Goal: Task Accomplishment & Management: Complete application form

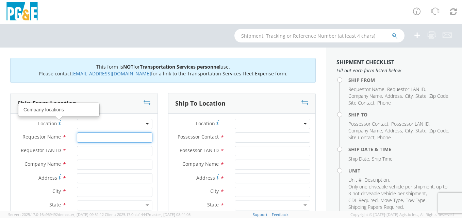
click at [87, 138] on input "Requestor Name *" at bounding box center [115, 138] width 76 height 10
type input "k"
type input "[PERSON_NAME]"
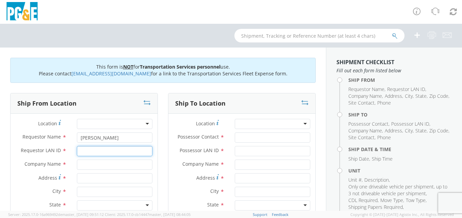
click at [113, 148] on input "Requestor LAN ID *" at bounding box center [115, 151] width 76 height 10
type input "KWA3"
click at [145, 122] on div at bounding box center [115, 124] width 76 height 10
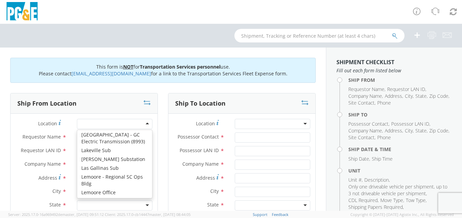
scroll to position [2216, 0]
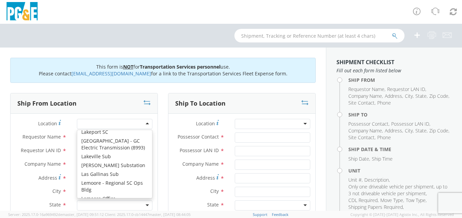
type input "PG&E"
type input "[STREET_ADDRESS]"
type input "Lemoore"
type input "93245"
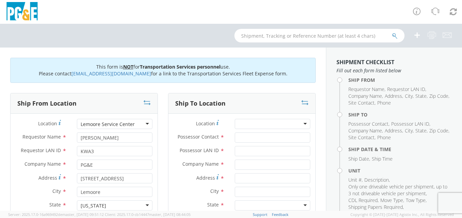
click at [146, 123] on div "Lemoore Service Center" at bounding box center [115, 124] width 76 height 10
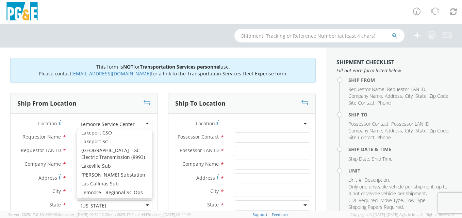
scroll to position [2203, 0]
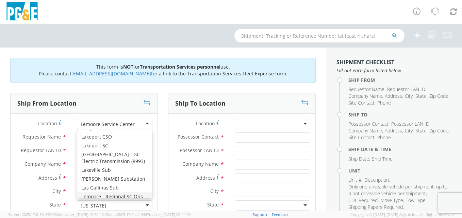
type input "1495 Enterprise Dr"
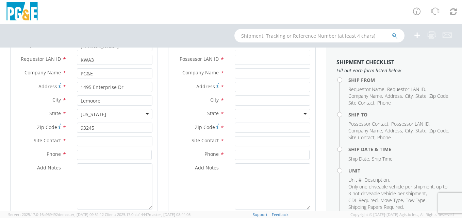
scroll to position [102, 0]
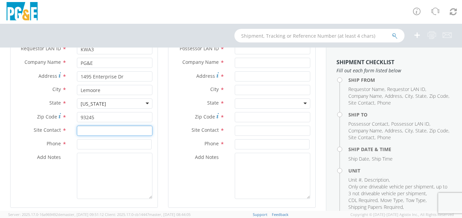
click at [105, 132] on input "text" at bounding box center [115, 131] width 76 height 10
type input "[PERSON_NAME]"
click at [98, 143] on input at bounding box center [114, 144] width 75 height 10
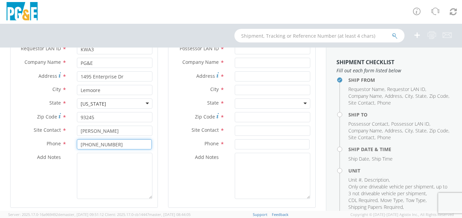
type input "[PHONE_NUMBER]"
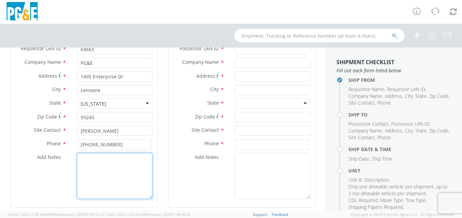
click at [91, 165] on textarea "Add Notes *" at bounding box center [115, 176] width 76 height 46
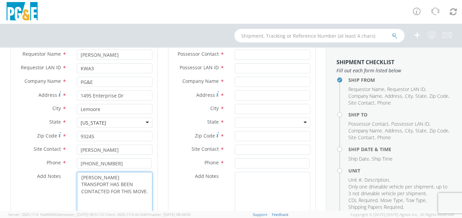
scroll to position [0, 0]
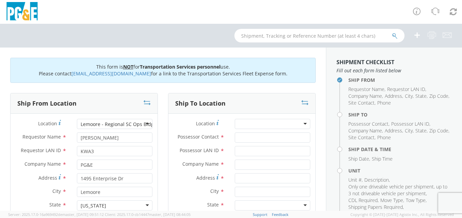
type textarea "[PERSON_NAME] TRANSPORT HAS BEEN CONTACTED FOR THIS MOVE."
click at [300, 123] on div at bounding box center [273, 124] width 76 height 10
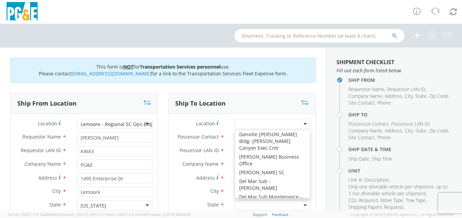
scroll to position [906, 0]
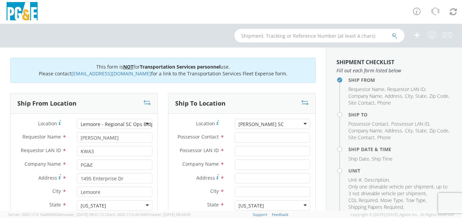
type input "PG&E"
type input "[STREET_ADDRESS]"
type input "[PERSON_NAME]"
type input "95616"
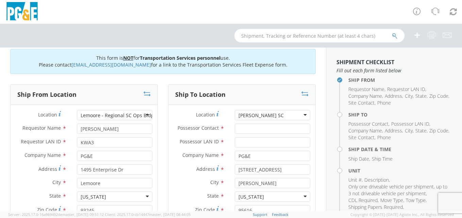
scroll to position [0, 0]
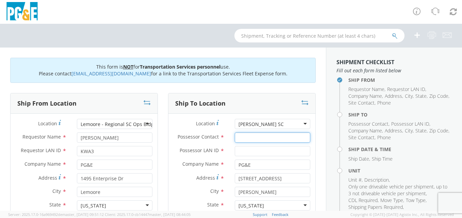
click at [263, 139] on input "Possessor Contact *" at bounding box center [273, 138] width 76 height 10
type input "[PERSON_NAME]"
click at [243, 154] on input "Possessor LAN ID *" at bounding box center [273, 151] width 76 height 10
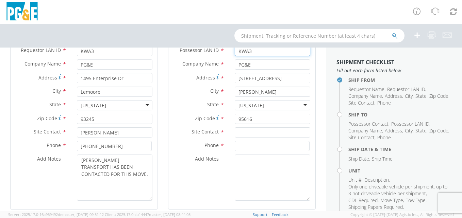
scroll to position [102, 0]
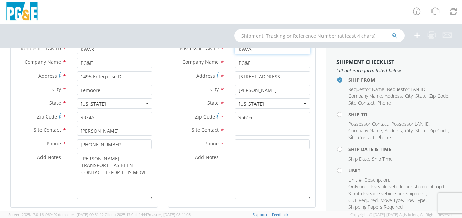
type input "KWA3"
click at [253, 129] on input "text" at bounding box center [273, 131] width 76 height 10
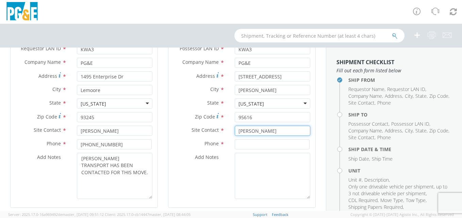
type input "[PERSON_NAME]"
click at [247, 142] on input at bounding box center [272, 144] width 75 height 10
type input "[PHONE_NUMBER]"
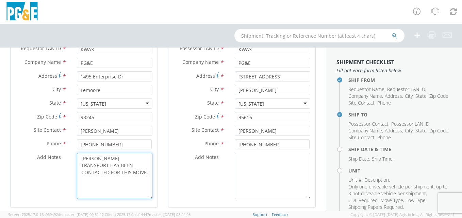
drag, startPoint x: 80, startPoint y: 159, endPoint x: 133, endPoint y: 171, distance: 53.8
click at [133, 171] on textarea "[PERSON_NAME] TRANSPORT HAS BEEN CONTACTED FOR THIS MOVE." at bounding box center [115, 176] width 76 height 46
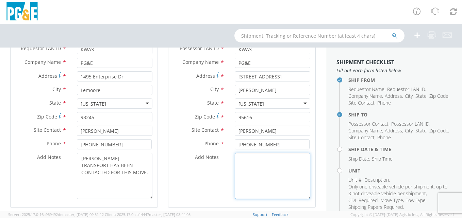
paste textarea "[PERSON_NAME] TRANSPORT HAS BEEN CONTACTED FOR THIS MOVE."
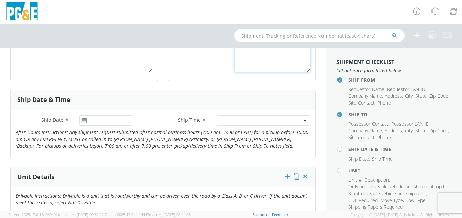
scroll to position [238, 0]
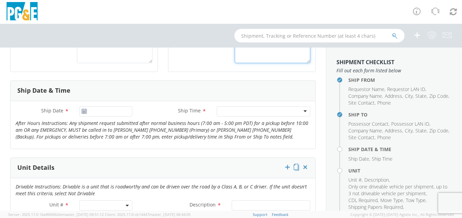
type textarea "[PERSON_NAME] TRANSPORT HAS BEEN CONTACTED FOR THIS MOVE."
click at [98, 113] on input "[DATE]" at bounding box center [105, 111] width 53 height 10
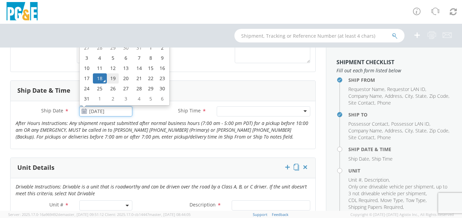
click at [113, 79] on td "19" at bounding box center [113, 78] width 12 height 10
type input "[DATE]"
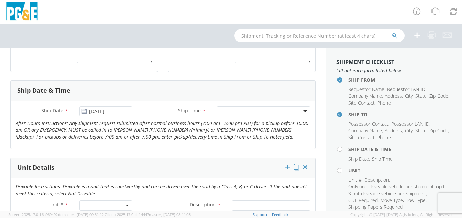
click at [301, 111] on div at bounding box center [264, 111] width 94 height 10
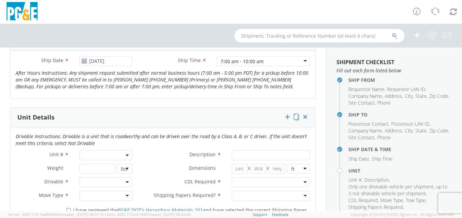
scroll to position [306, 0]
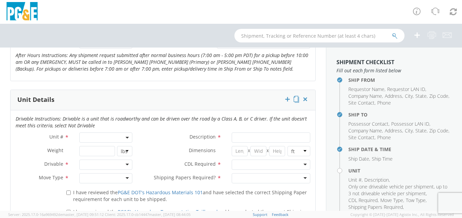
click at [110, 137] on span at bounding box center [105, 138] width 53 height 10
click at [101, 150] on input "search" at bounding box center [105, 149] width 49 height 10
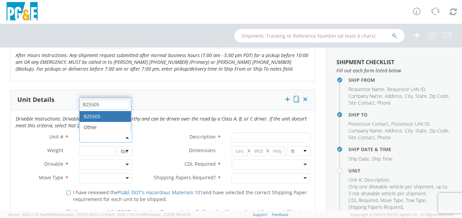
type input "B25505"
type input "CRAWLER; SIDEBOOM"
type input "0"
select select "B25505"
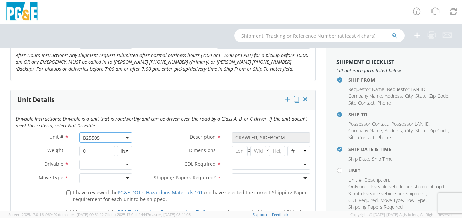
click at [125, 164] on div at bounding box center [105, 165] width 53 height 10
click at [126, 178] on div at bounding box center [105, 179] width 53 height 10
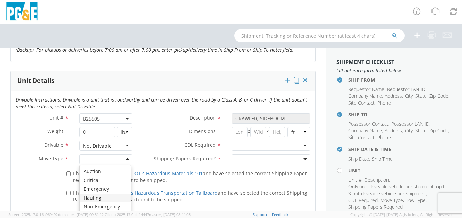
scroll to position [340, 0]
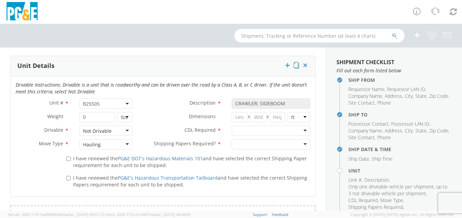
click at [301, 130] on div at bounding box center [271, 131] width 79 height 10
click at [300, 143] on div at bounding box center [271, 144] width 79 height 10
click at [69, 160] on input "I have reviewed the PG&E DOT's Hazardous Materials 101 and have selected the co…" at bounding box center [68, 159] width 4 height 4
checkbox input "true"
click at [69, 179] on input "I have reviewed the PG&E's Hazardous Transportation Tailboard and have selected…" at bounding box center [68, 178] width 4 height 4
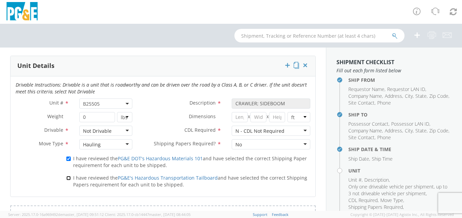
checkbox input "true"
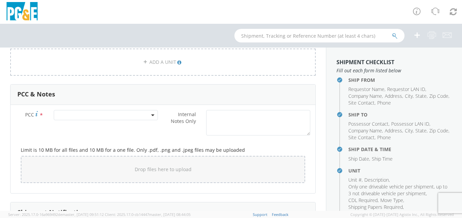
scroll to position [510, 0]
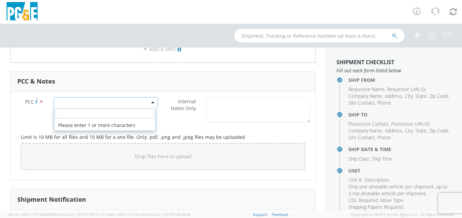
click at [110, 101] on span at bounding box center [106, 102] width 104 height 10
click at [104, 114] on input "number" at bounding box center [104, 114] width 99 height 10
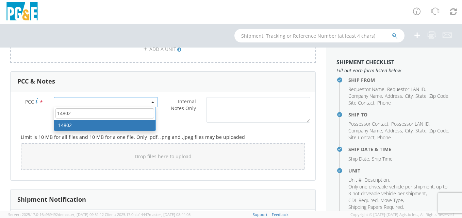
type input "14802"
select select "14802"
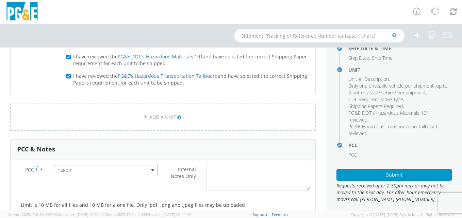
scroll to position [106, 0]
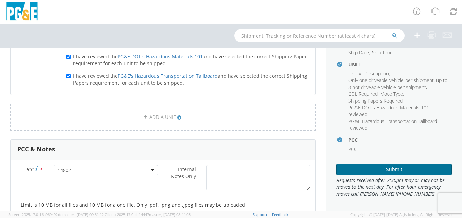
click at [362, 170] on button "Submit" at bounding box center [393, 170] width 115 height 12
